Goal: Transaction & Acquisition: Purchase product/service

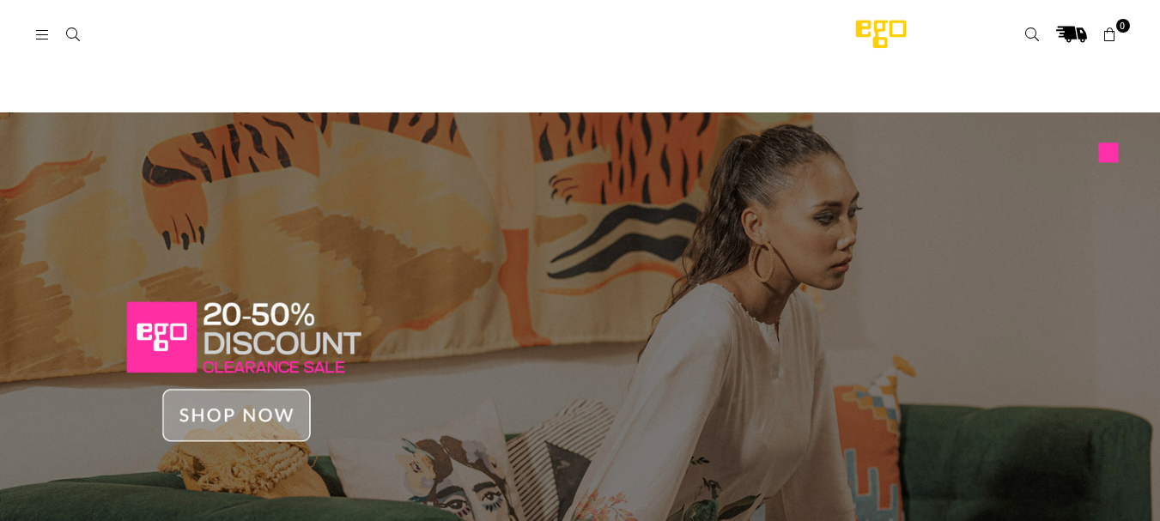
click at [41, 32] on icon at bounding box center [42, 34] width 15 height 15
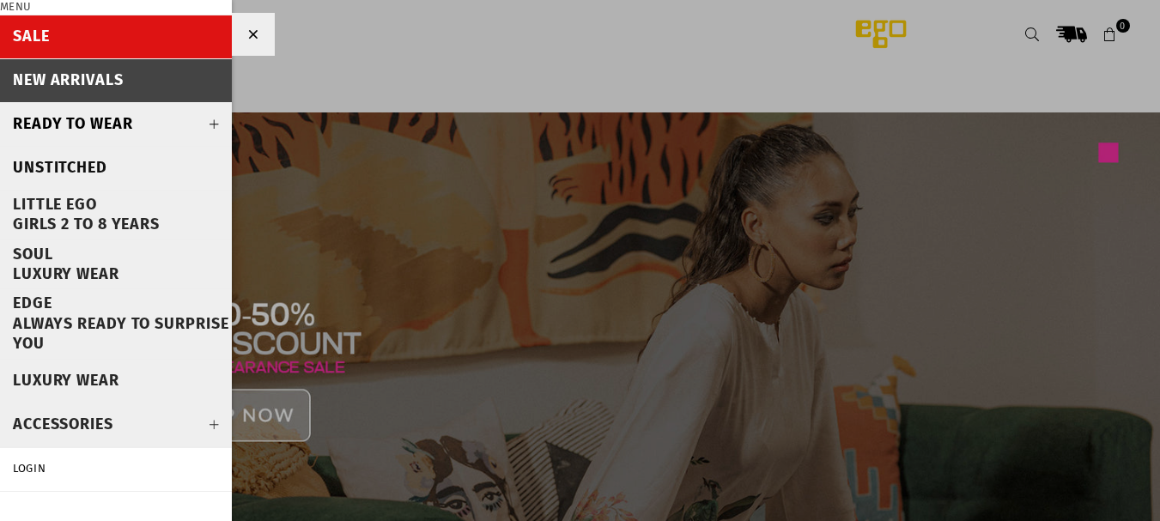
click at [88, 170] on div "Unstitched" at bounding box center [60, 168] width 94 height 20
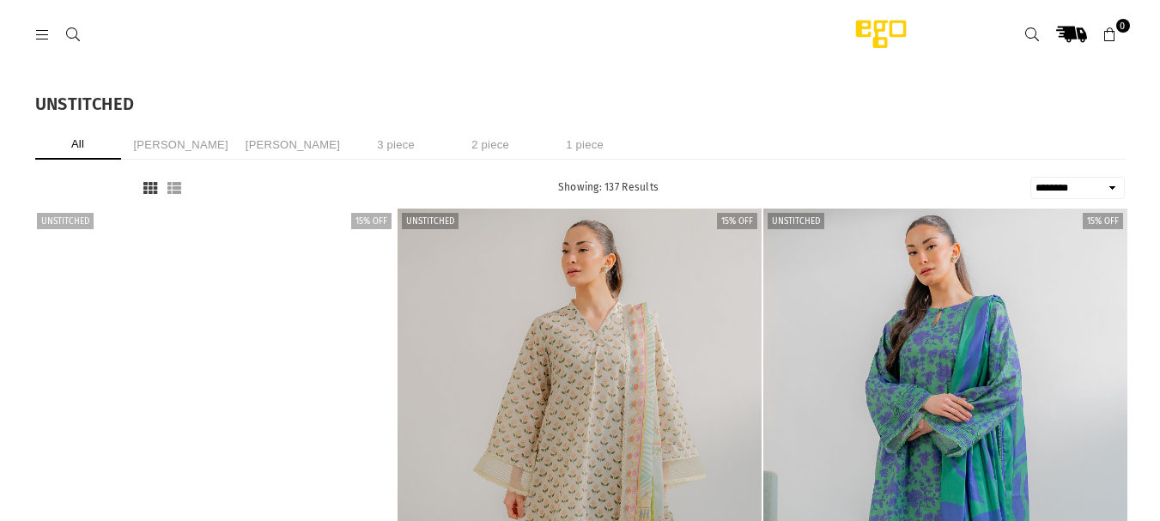
select select "******"
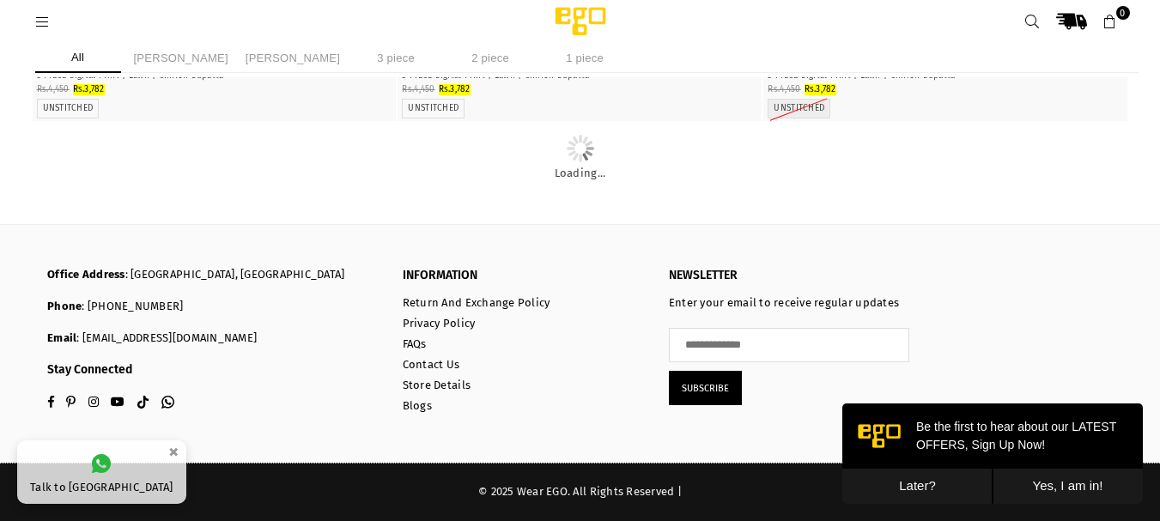
scroll to position [17533, 0]
